Goal: Use online tool/utility: Utilize a website feature to perform a specific function

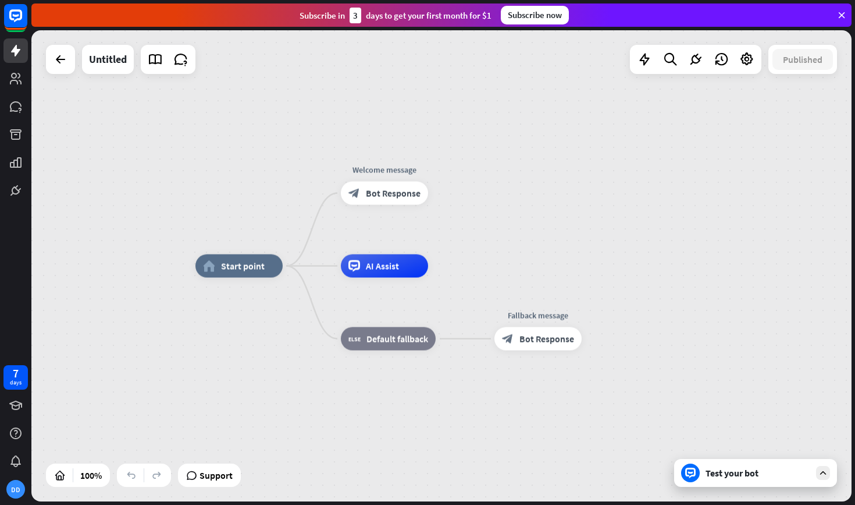
click at [666, 62] on icon at bounding box center [671, 59] width 16 height 15
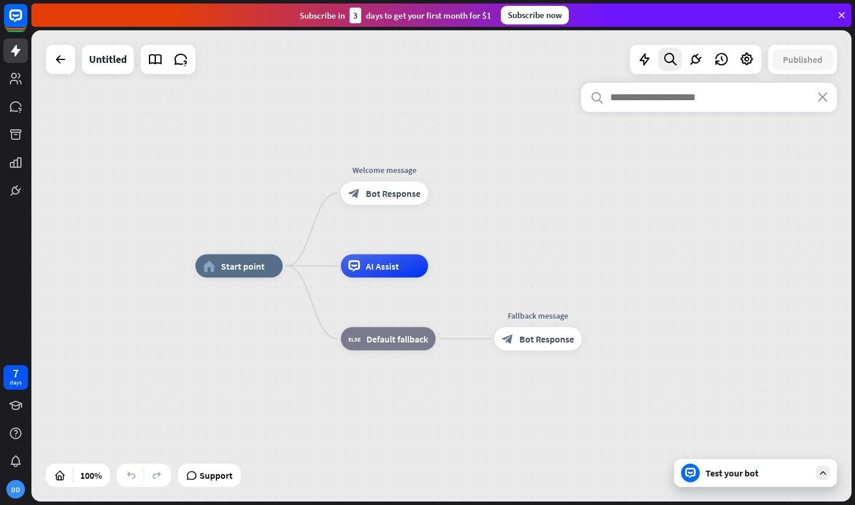
click at [828, 97] on input "text" at bounding box center [709, 97] width 256 height 29
click at [823, 100] on icon "close" at bounding box center [823, 97] width 10 height 9
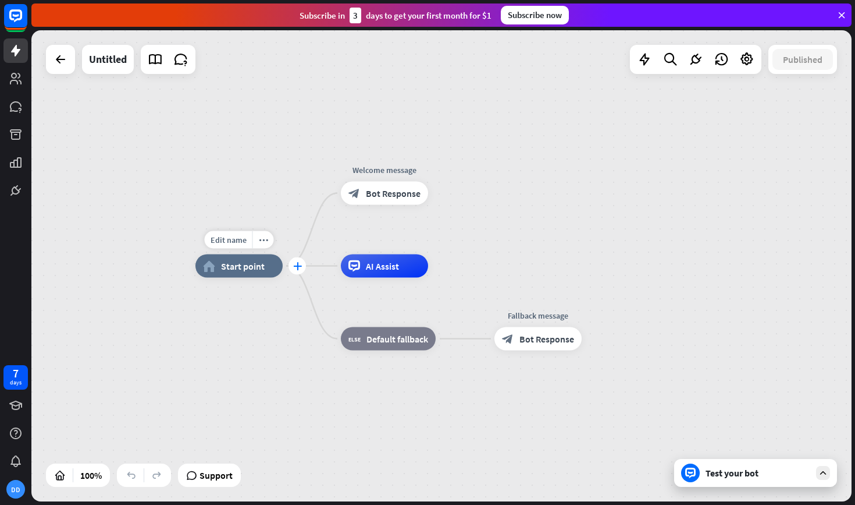
click at [295, 265] on icon "plus" at bounding box center [297, 266] width 9 height 8
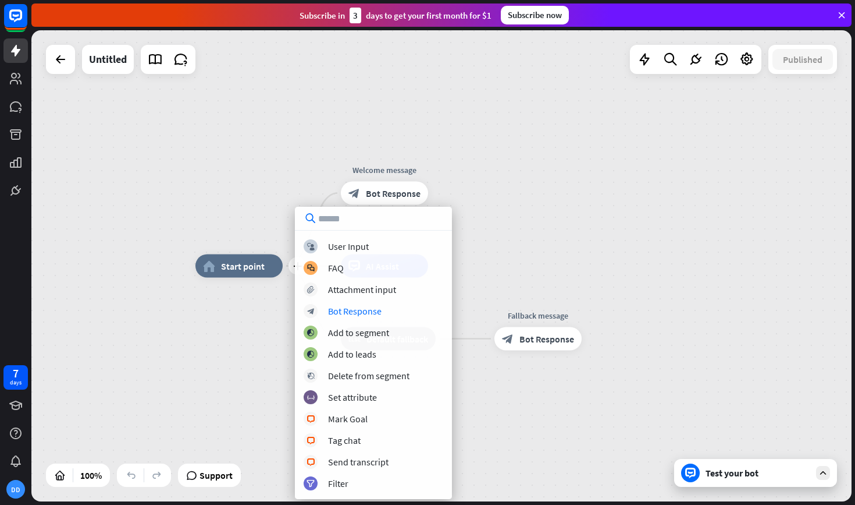
click at [236, 377] on div "plus home_2 Start point Welcome message block_bot_response Bot Response AI Assi…" at bounding box center [606, 501] width 821 height 471
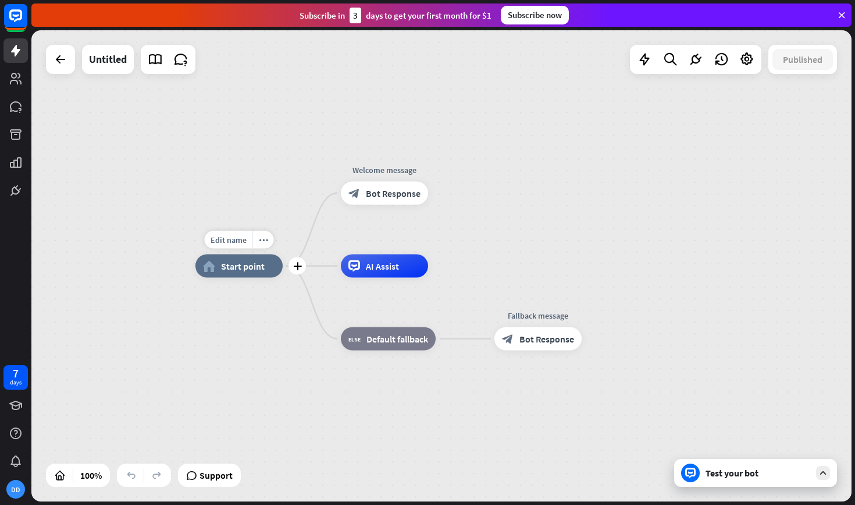
click at [230, 270] on span "Start point" at bounding box center [243, 266] width 44 height 12
click at [263, 240] on icon "more_horiz" at bounding box center [263, 239] width 9 height 9
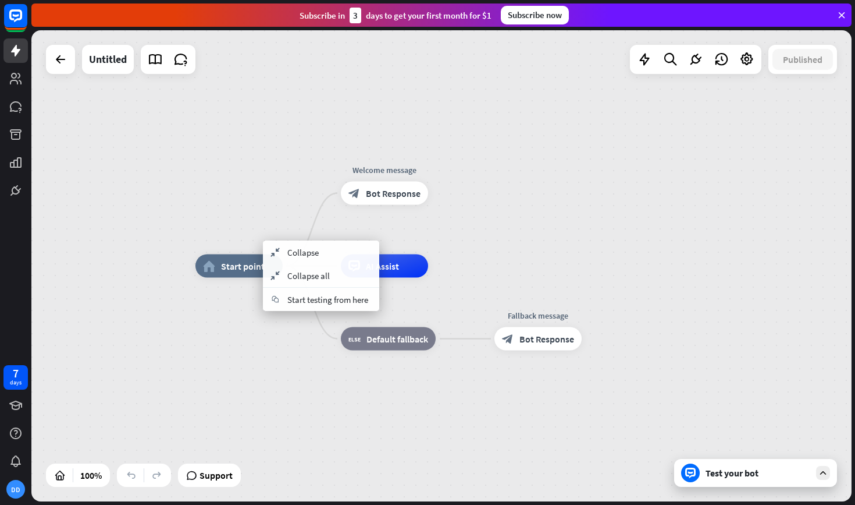
click at [286, 185] on div "home_2 Start point Welcome message block_bot_response Bot Response AI Assist bl…" at bounding box center [441, 265] width 821 height 471
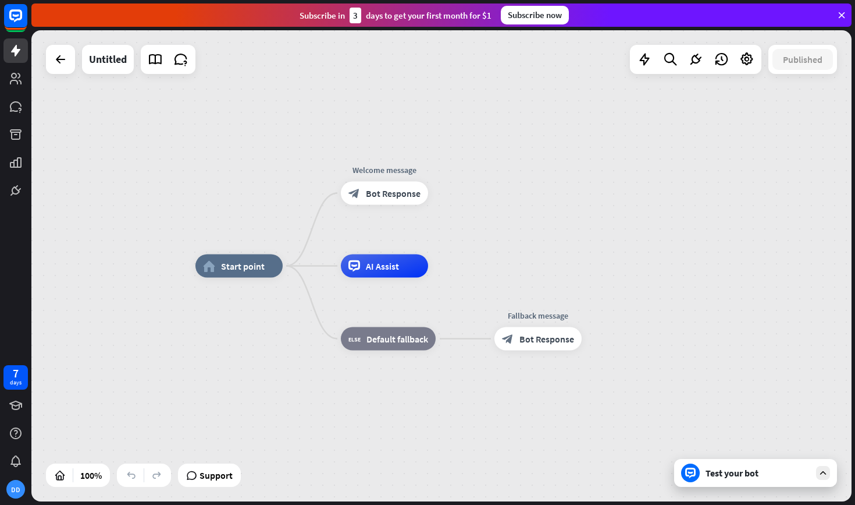
click at [706, 475] on div "Test your bot" at bounding box center [758, 473] width 105 height 12
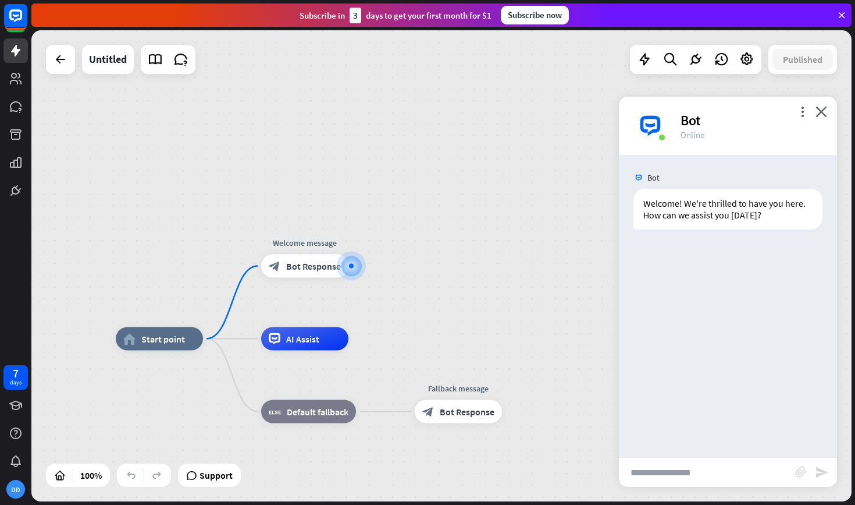
click at [649, 469] on input "text" at bounding box center [707, 471] width 176 height 29
type input "***"
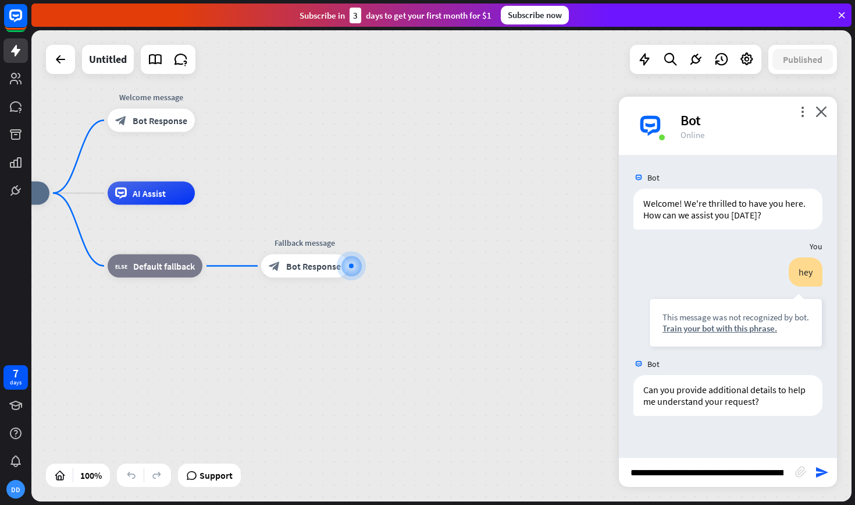
type input "**********"
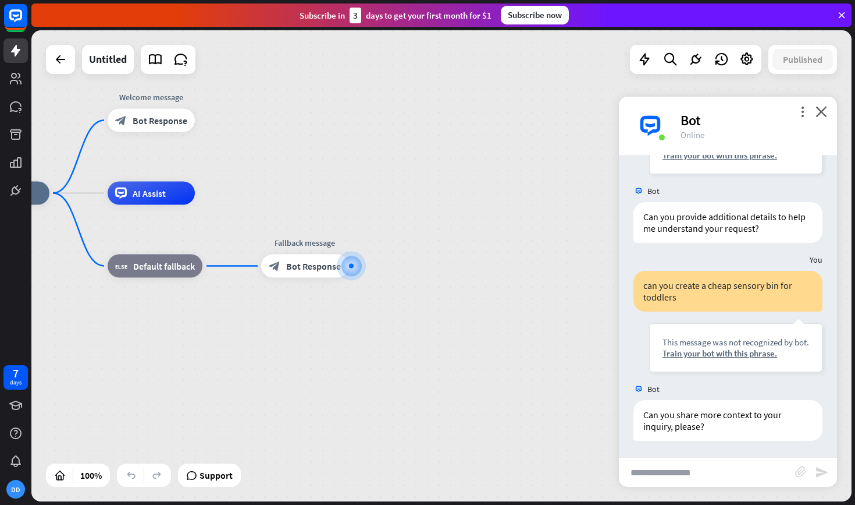
scroll to position [174, 0]
click at [824, 113] on icon "close" at bounding box center [822, 111] width 12 height 11
